Goal: Task Accomplishment & Management: Manage account settings

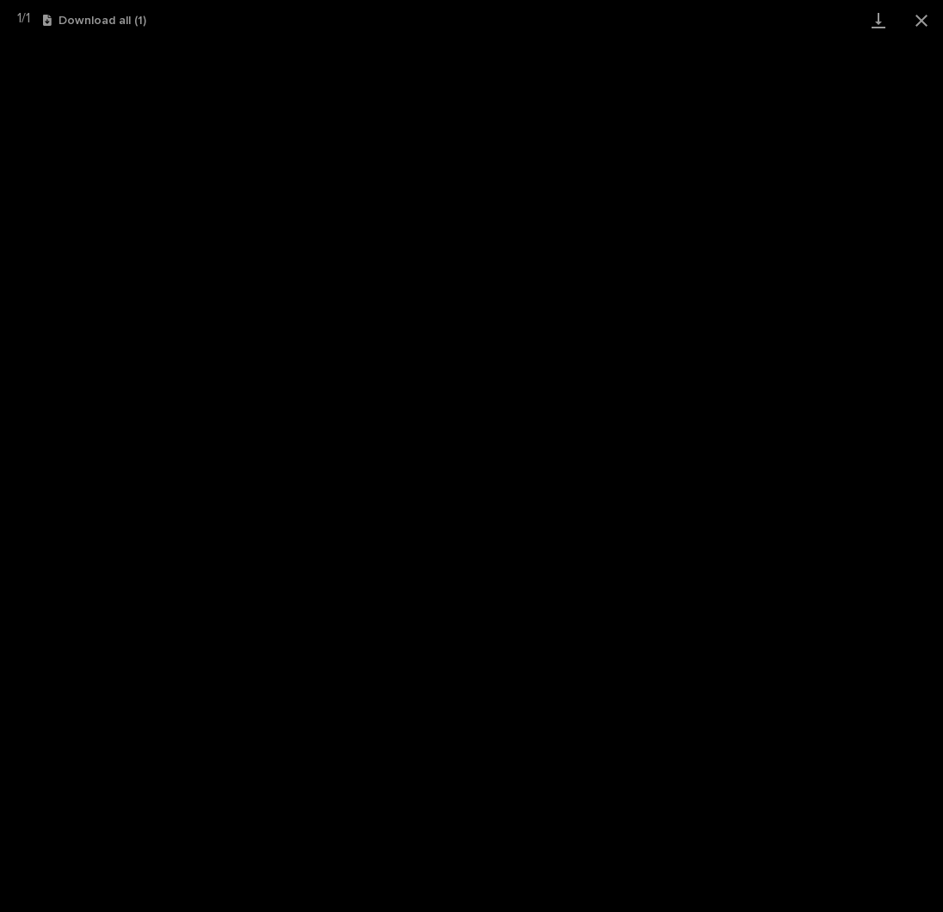
scroll to position [172, 0]
click at [924, 21] on button "Close gallery" at bounding box center [921, 20] width 43 height 40
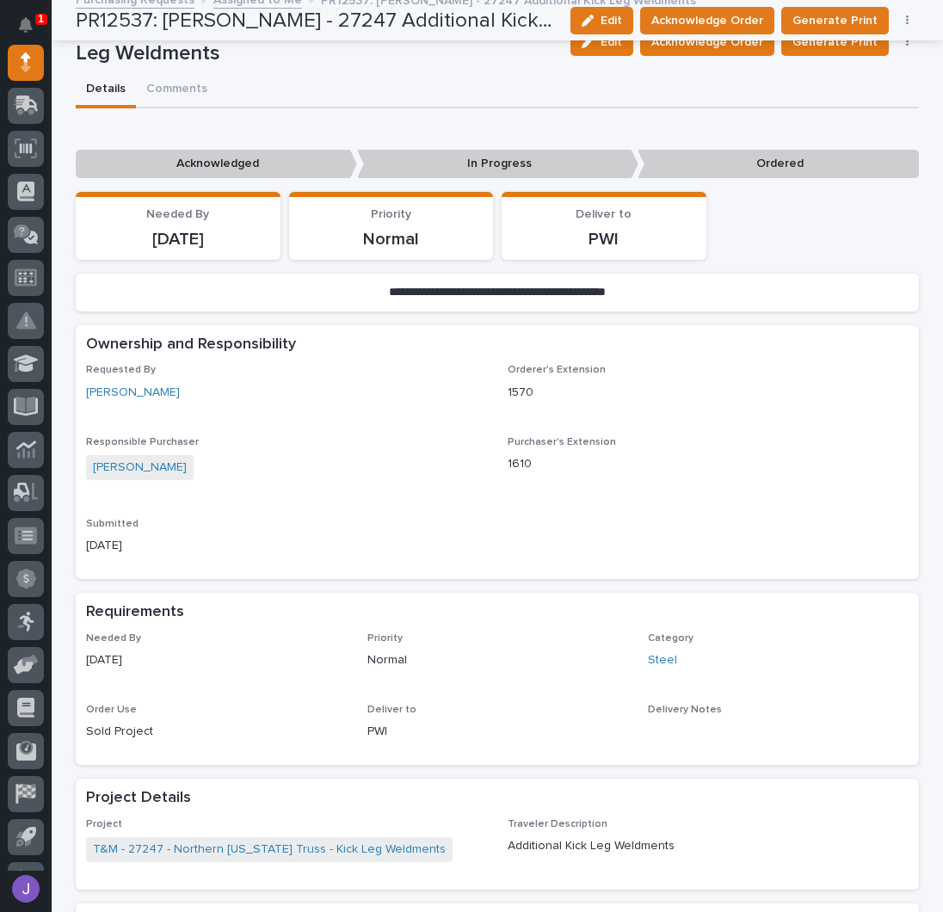
scroll to position [0, 0]
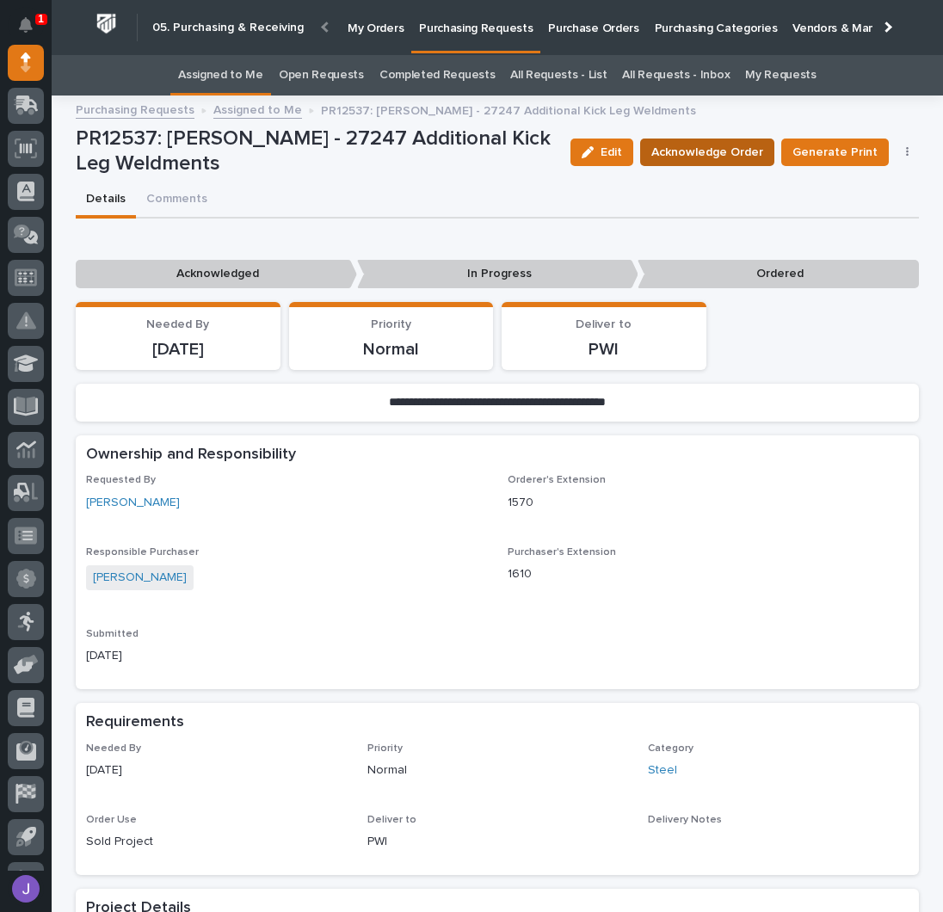
click at [715, 145] on span "Acknowledge Order" at bounding box center [707, 152] width 112 height 21
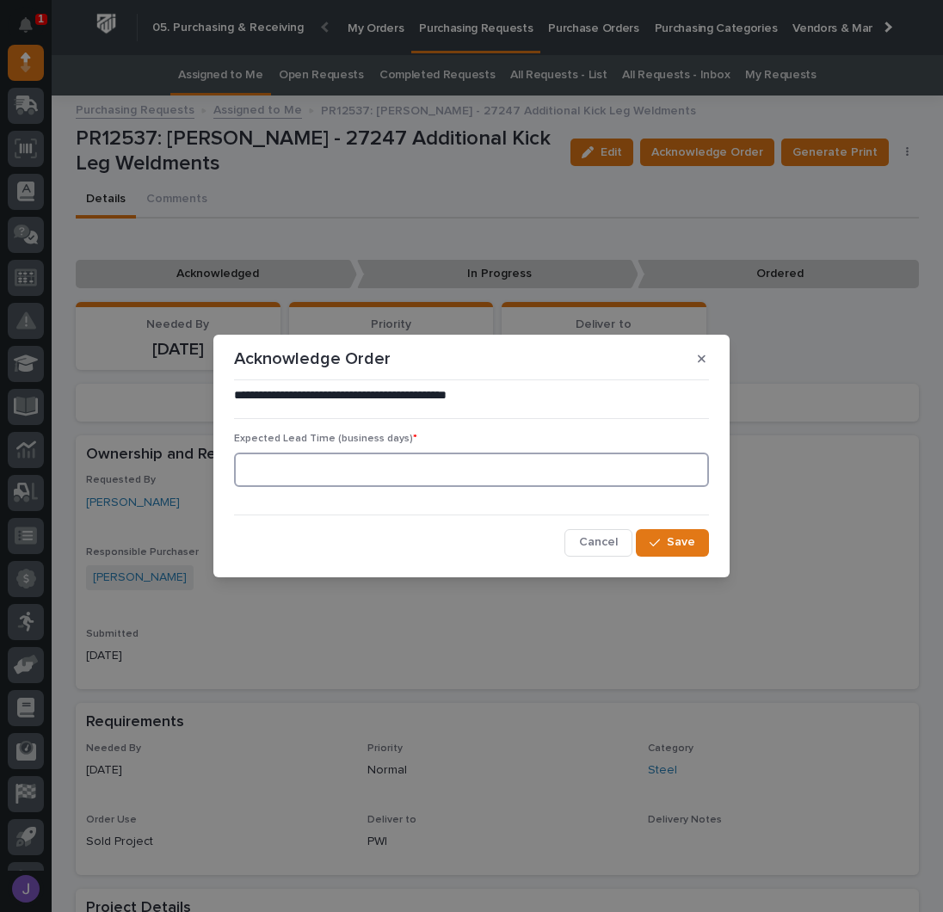
click at [338, 471] on input at bounding box center [471, 470] width 475 height 34
type input "0"
click at [679, 542] on span "Save" at bounding box center [681, 541] width 28 height 15
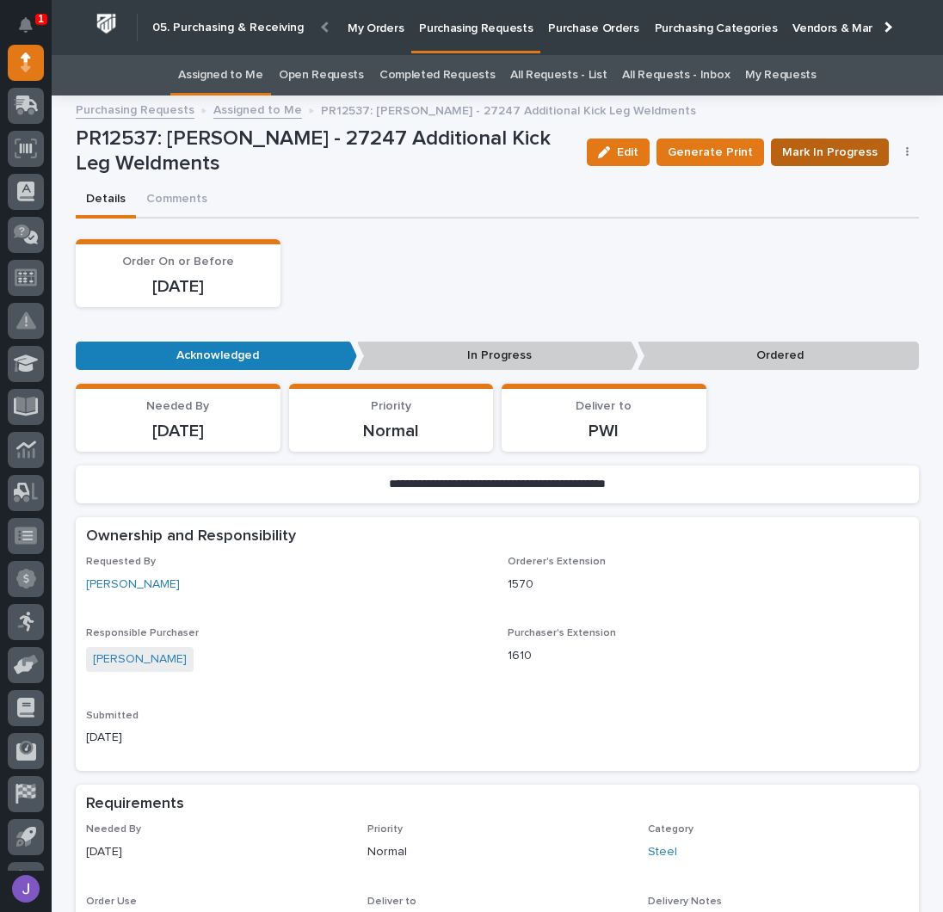
click at [806, 152] on span "Mark In Progress" at bounding box center [829, 152] width 95 height 21
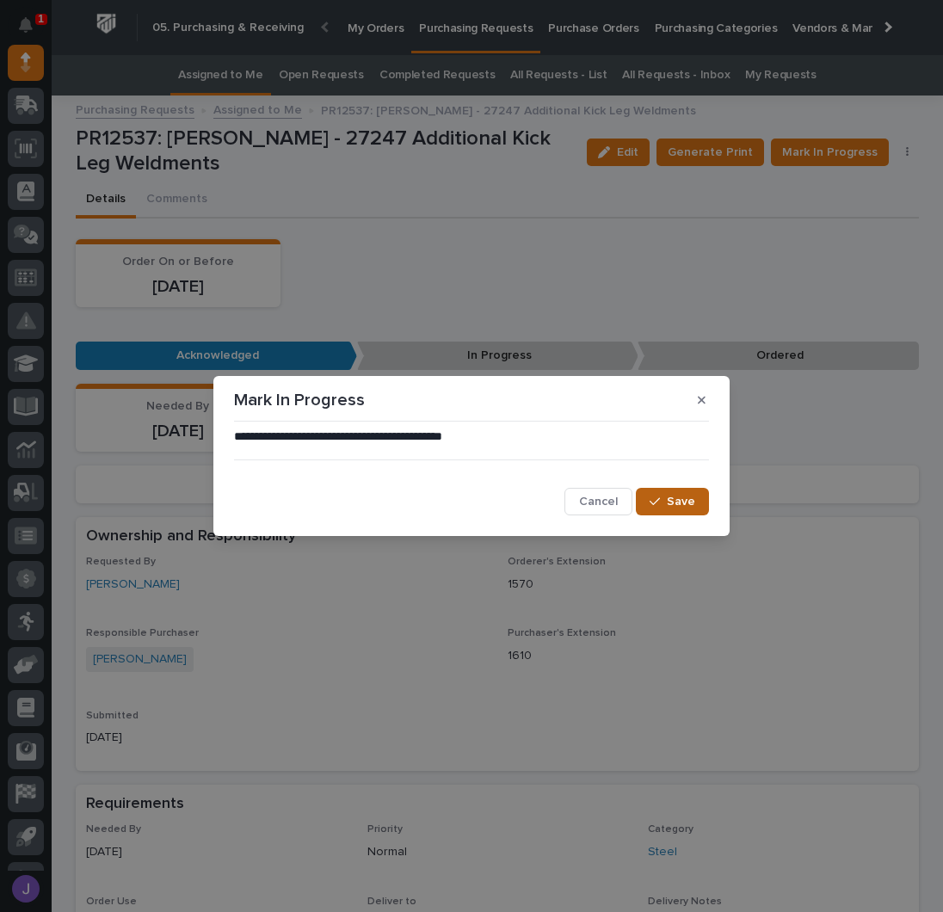
click at [674, 502] on span "Save" at bounding box center [681, 501] width 28 height 15
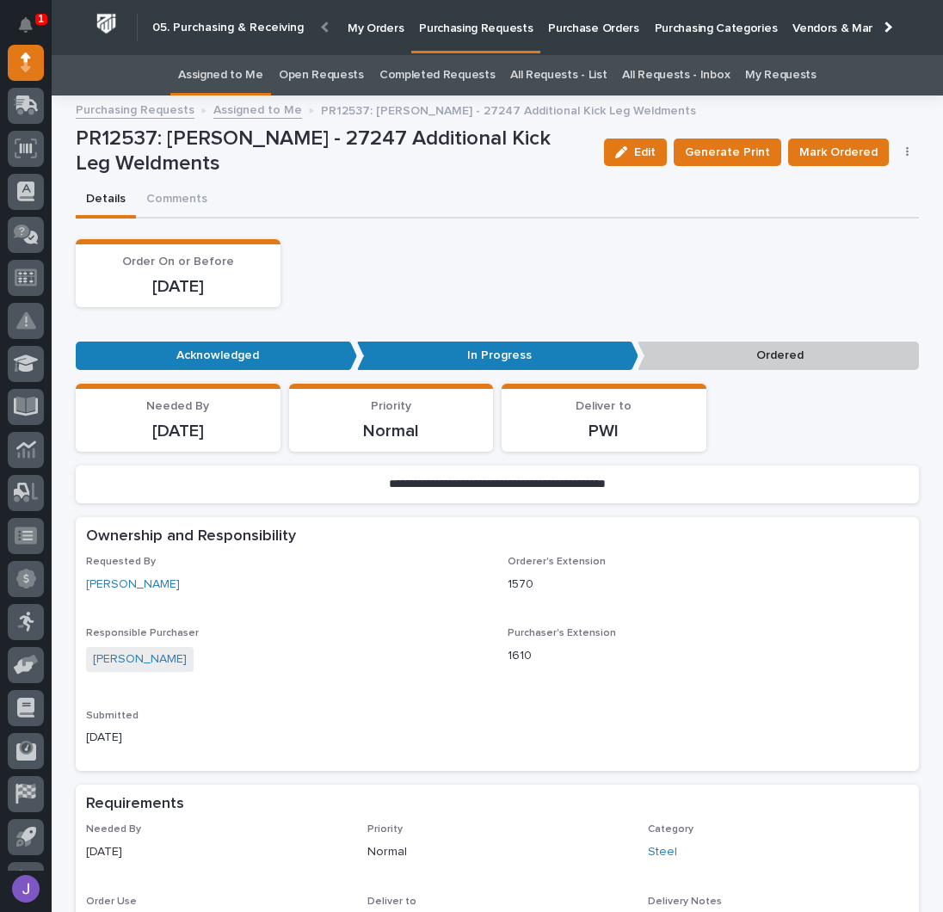
click at [253, 80] on link "Assigned to Me" at bounding box center [220, 75] width 85 height 40
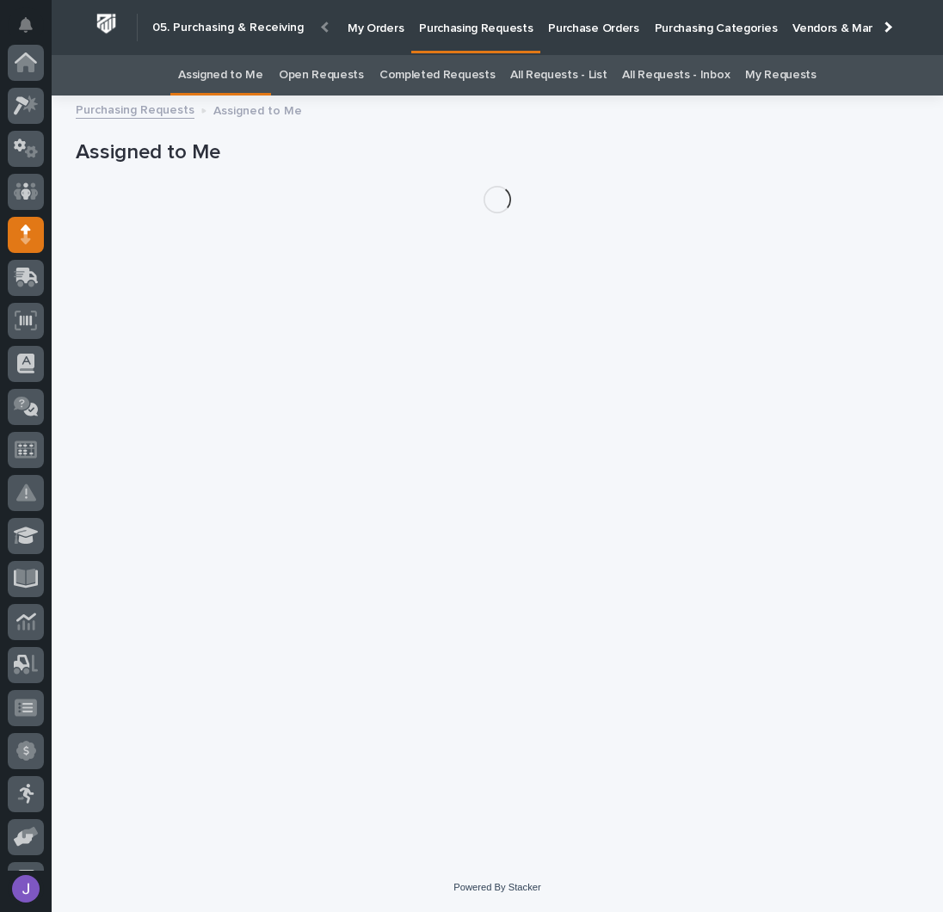
scroll to position [172, 0]
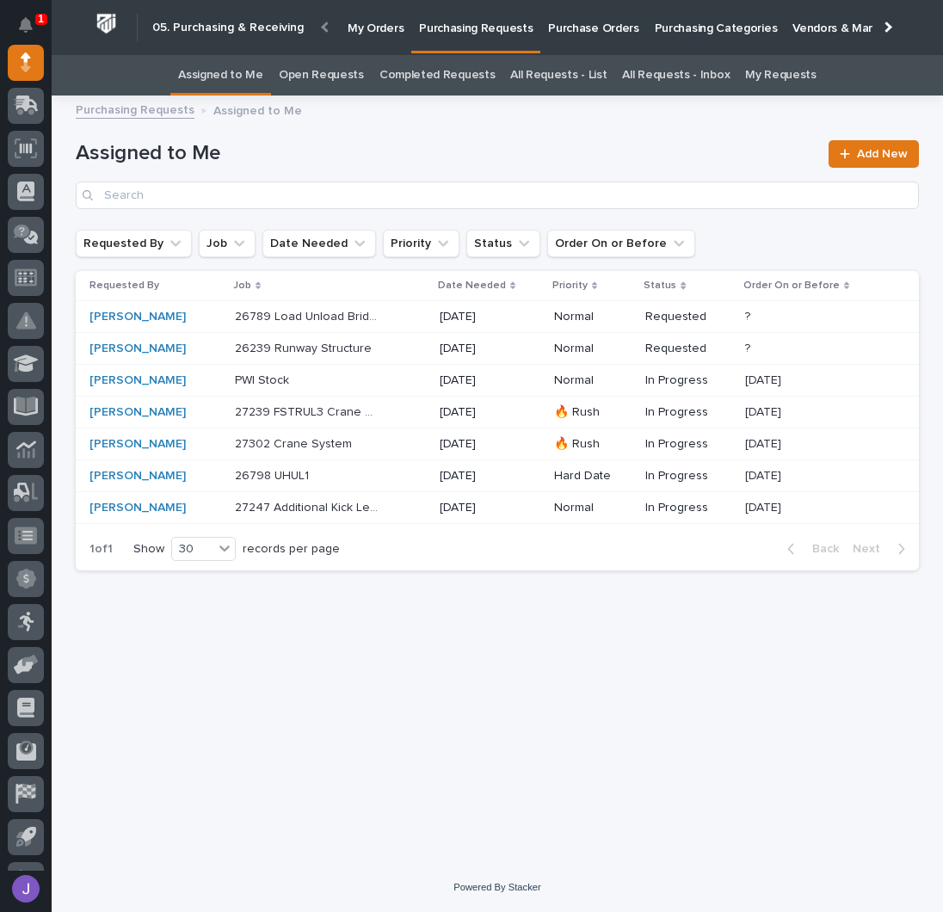
click at [369, 164] on h1 "Assigned to Me" at bounding box center [447, 153] width 742 height 25
click at [391, 344] on div "26239 Runway Structure 26239 Runway Structure" at bounding box center [330, 349] width 191 height 28
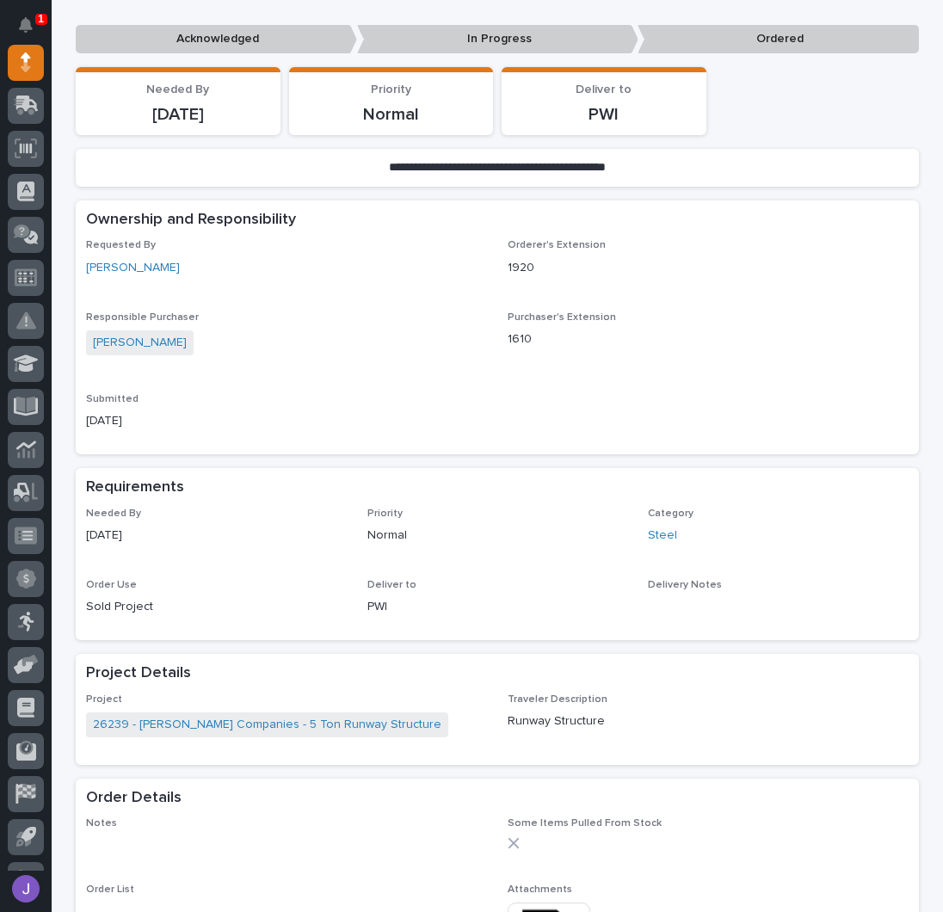
scroll to position [459, 0]
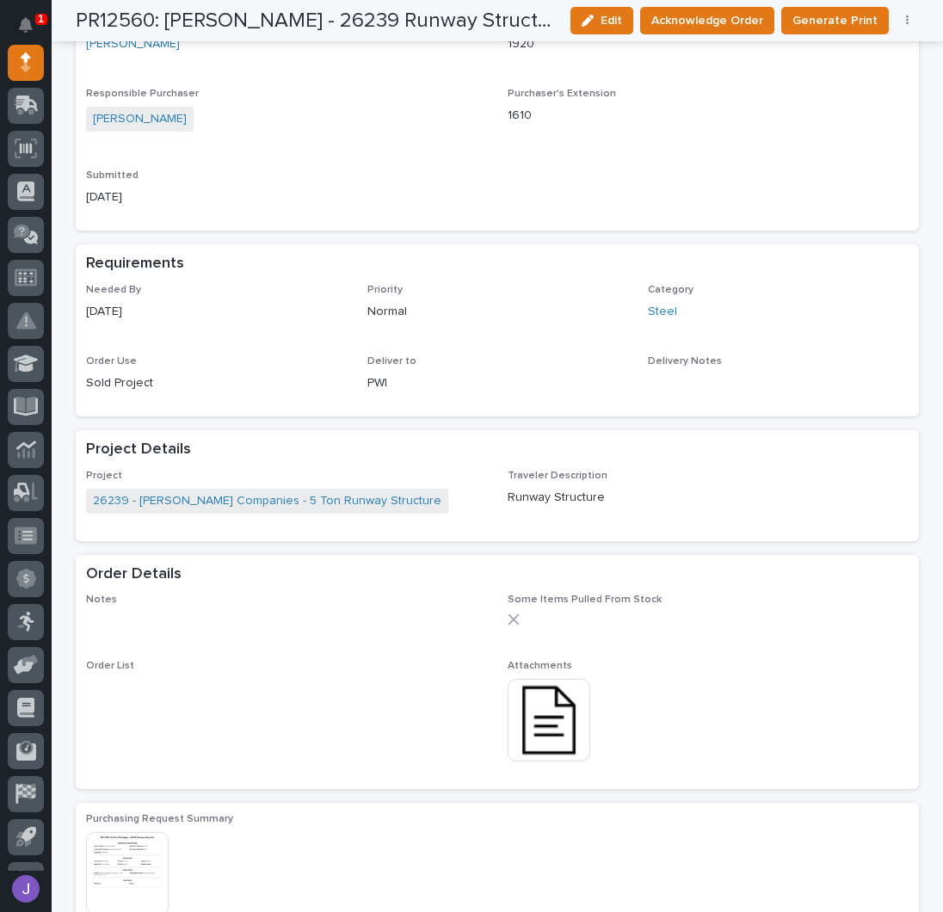
click at [544, 732] on img at bounding box center [549, 720] width 83 height 83
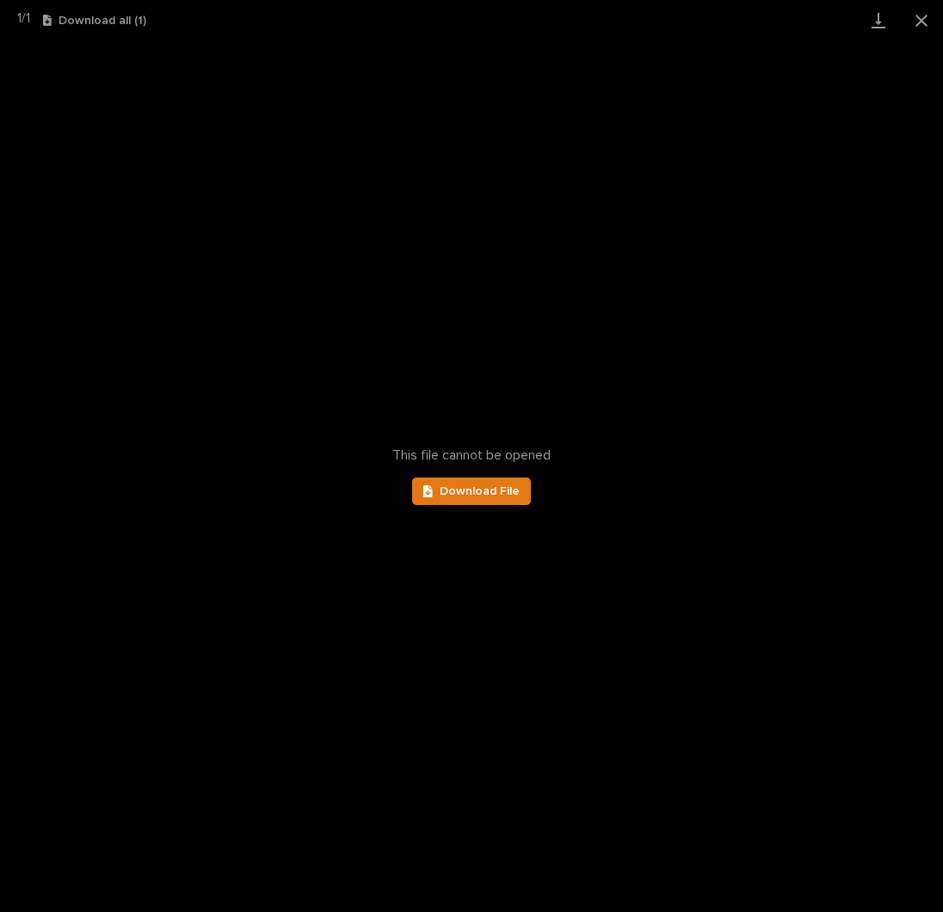
click at [484, 476] on div "This file cannot be opened Download File" at bounding box center [471, 475] width 943 height 871
click at [483, 482] on link "Download File" at bounding box center [471, 491] width 119 height 28
click at [926, 14] on button "Close gallery" at bounding box center [921, 20] width 43 height 40
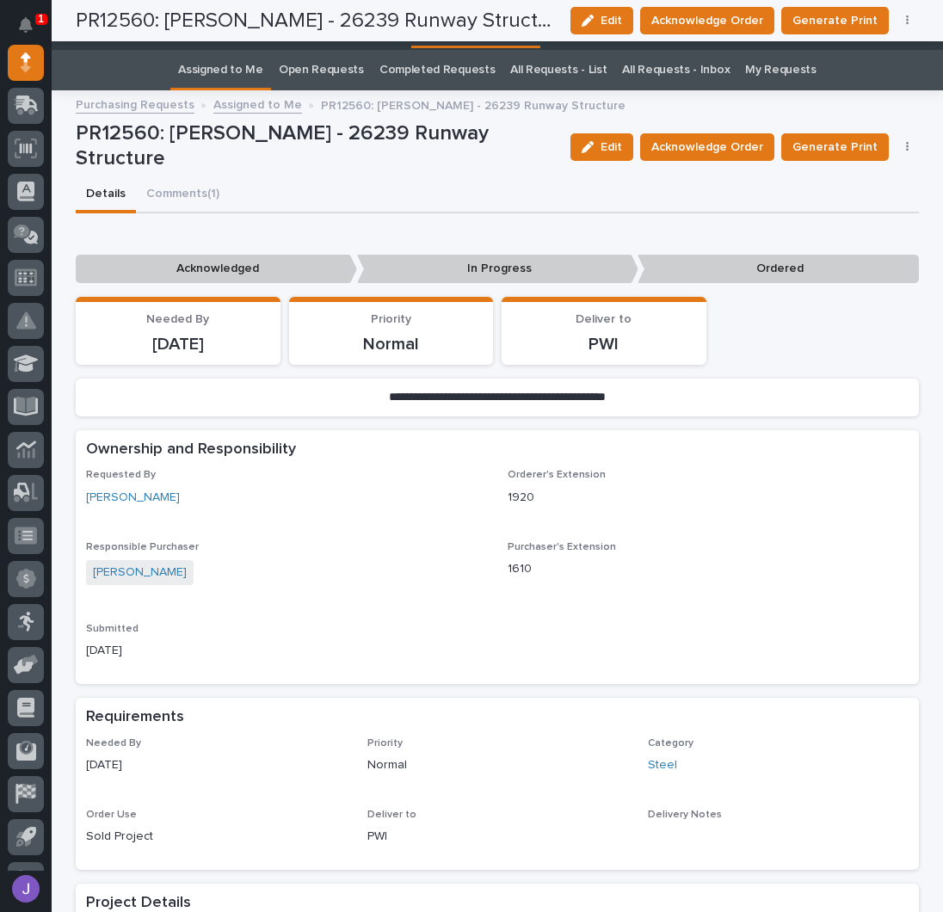
scroll to position [0, 0]
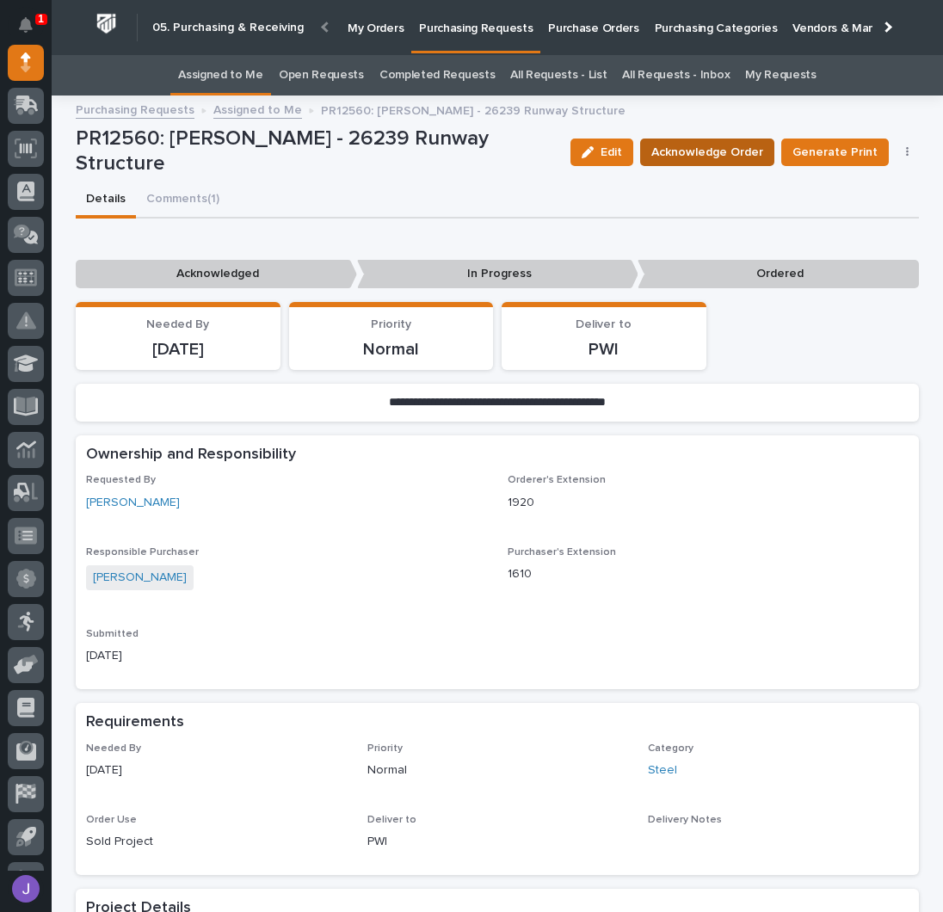
click at [665, 140] on button "Acknowledge Order" at bounding box center [707, 153] width 134 height 28
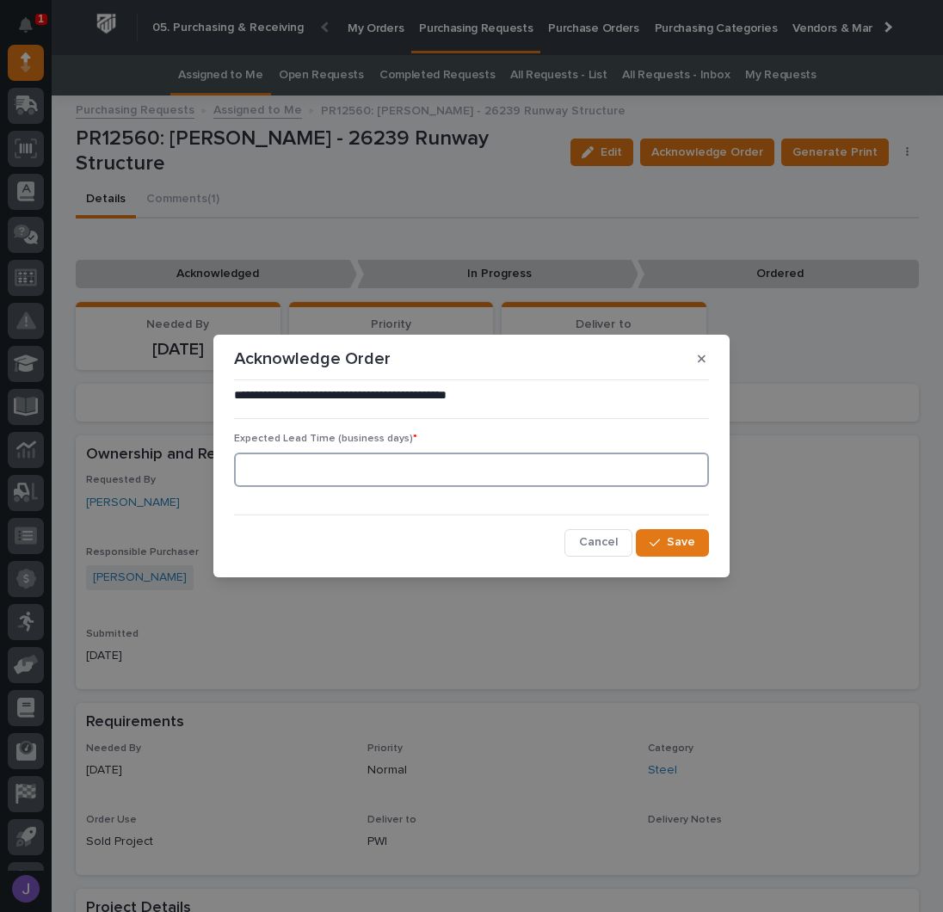
click at [342, 482] on input at bounding box center [471, 470] width 475 height 34
type input "1"
click at [667, 534] on button "Save" at bounding box center [672, 543] width 73 height 28
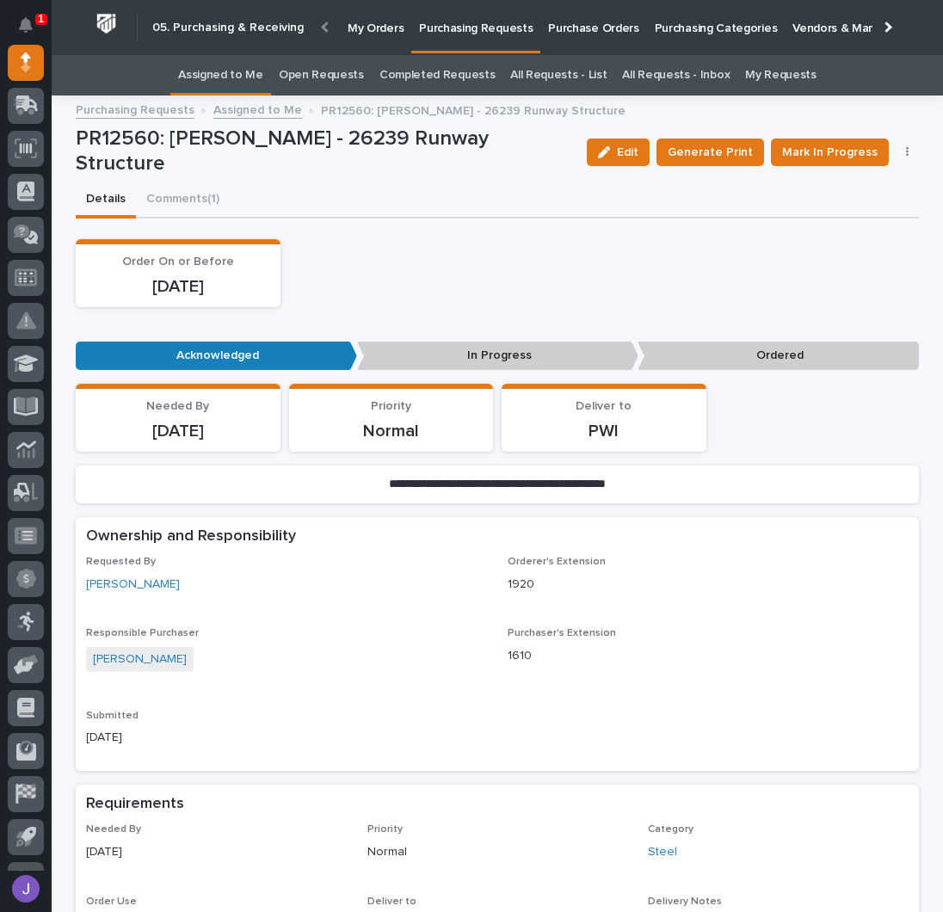
click at [256, 77] on link "Assigned to Me" at bounding box center [220, 75] width 85 height 40
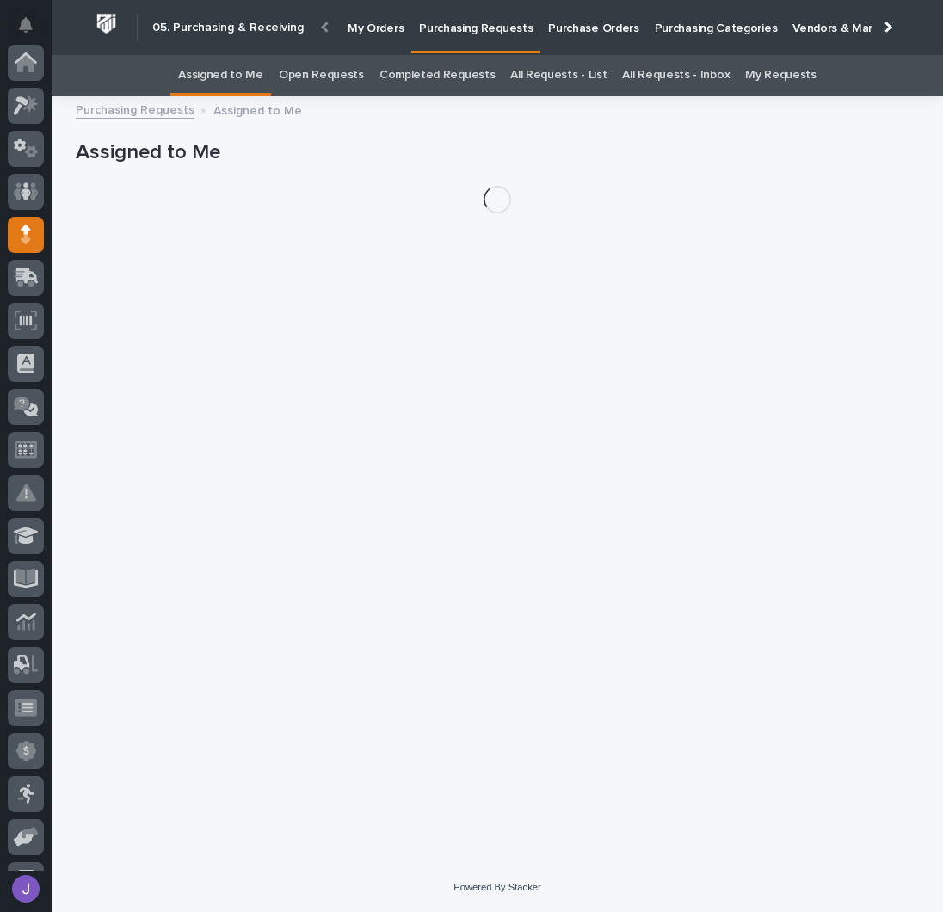
scroll to position [172, 0]
